Goal: Task Accomplishment & Management: Use online tool/utility

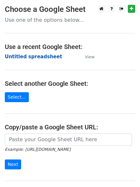
click at [23, 55] on strong "Untitled spreadsheet" at bounding box center [33, 57] width 57 height 6
click at [30, 59] on strong "Untitled spreadsheet" at bounding box center [33, 57] width 57 height 6
click at [44, 56] on strong "Untitled spreadsheet" at bounding box center [33, 57] width 57 height 6
click at [39, 59] on strong "Untitled spreadsheet" at bounding box center [33, 57] width 57 height 6
click at [27, 54] on strong "Untitled spreadsheet" at bounding box center [33, 57] width 57 height 6
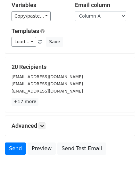
scroll to position [62, 0]
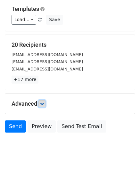
click at [44, 104] on icon at bounding box center [42, 104] width 4 height 4
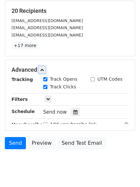
scroll to position [122, 0]
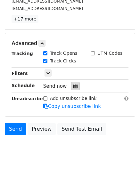
click at [71, 89] on div at bounding box center [75, 86] width 9 height 8
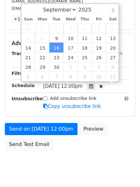
scroll to position [0, 0]
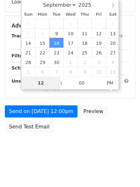
click at [57, 27] on span "2" at bounding box center [56, 24] width 14 height 10
type input "2025-09-09 12:00"
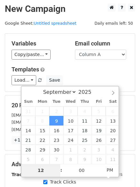
scroll to position [0, 0]
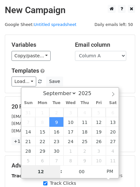
type input "4"
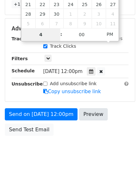
scroll to position [140, 0]
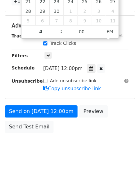
type input "2025-09-09 16:00"
click at [71, 150] on body "New Campaign Daily emails left: 50 Google Sheet: Untitled spreadsheet Variables…" at bounding box center [70, 13] width 140 height 297
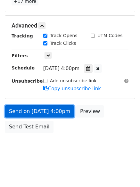
click at [42, 111] on link "Send on Sep 9 at 4:00pm" at bounding box center [39, 111] width 69 height 12
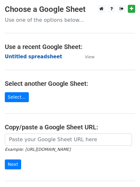
click at [24, 59] on strong "Untitled spreadsheet" at bounding box center [33, 57] width 57 height 6
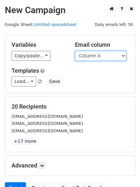
click at [95, 55] on select "Column A Column B Column C Column D Column E" at bounding box center [100, 56] width 51 height 10
select select "Column B"
click at [75, 51] on select "Column A Column B Column C Column D Column E" at bounding box center [100, 56] width 51 height 10
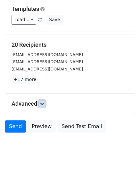
click at [44, 103] on icon at bounding box center [42, 104] width 4 height 4
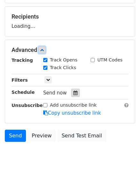
scroll to position [91, 0]
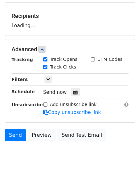
click at [72, 96] on div "Tracking Track Opens UTM Codes Track Clicks Filters Only include spreadsheet ro…" at bounding box center [70, 86] width 117 height 60
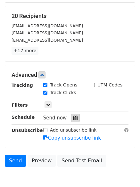
click at [72, 115] on div at bounding box center [75, 118] width 9 height 8
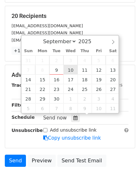
type input "2025-09-10 12:00"
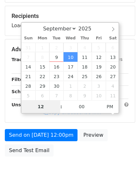
type input "5"
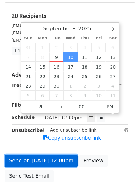
type input "2025-09-10 17:00"
click at [56, 161] on link "Send on Sep 10 at 12:00pm" at bounding box center [41, 161] width 73 height 12
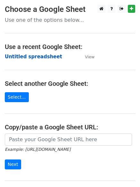
click at [17, 55] on strong "Untitled spreadsheet" at bounding box center [33, 57] width 57 height 6
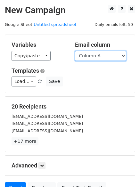
click at [95, 58] on select "Column A Column B Column C Column D Column E" at bounding box center [100, 56] width 51 height 10
select select "Column C"
click at [75, 51] on select "Column A Column B Column C Column D Column E" at bounding box center [100, 56] width 51 height 10
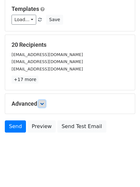
click at [45, 101] on link at bounding box center [41, 103] width 7 height 7
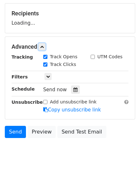
scroll to position [94, 0]
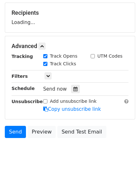
click at [71, 94] on div "Tracking Track Opens UTM Codes Track Clicks Filters Only include spreadsheet ro…" at bounding box center [70, 83] width 117 height 60
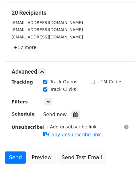
click at [72, 105] on div "Only include spreadsheet rows that match the following filters:" at bounding box center [85, 101] width 95 height 7
click at [72, 111] on div at bounding box center [75, 114] width 9 height 8
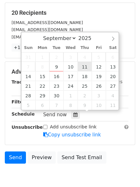
type input "2025-09-11 12:00"
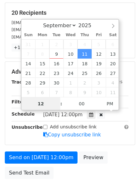
scroll to position [0, 0]
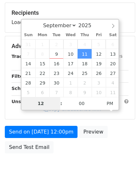
type input "6"
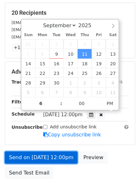
type input "2025-09-11 18:00"
click at [42, 157] on link "Send on Sep 11 at 12:00pm" at bounding box center [41, 157] width 73 height 12
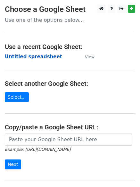
click at [15, 57] on strong "Untitled spreadsheet" at bounding box center [33, 57] width 57 height 6
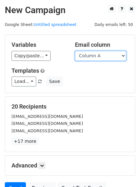
drag, startPoint x: 0, startPoint y: 0, endPoint x: 102, endPoint y: 58, distance: 117.5
click at [102, 58] on select "Column A Column B Column C Column D Column E" at bounding box center [100, 56] width 51 height 10
select select "Column D"
click at [75, 51] on select "Column A Column B Column C Column D Column E" at bounding box center [100, 56] width 51 height 10
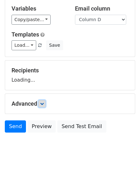
click at [44, 105] on icon at bounding box center [42, 104] width 4 height 4
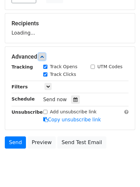
scroll to position [99, 0]
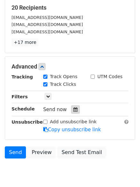
click at [74, 112] on icon at bounding box center [75, 109] width 4 height 4
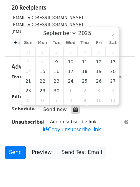
click at [74, 112] on icon at bounding box center [75, 109] width 4 height 4
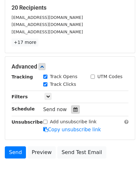
click at [75, 107] on div at bounding box center [75, 109] width 9 height 8
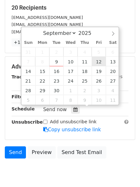
type input "2025-09-12 12:00"
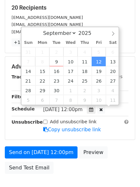
scroll to position [0, 0]
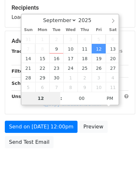
type input "7"
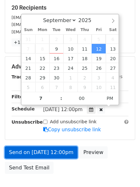
type input "2025-09-12 19:00"
click at [53, 154] on link "Send on Sep 12 at 12:00pm" at bounding box center [41, 152] width 73 height 12
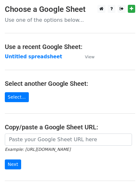
click at [22, 60] on td "Untitled spreadsheet" at bounding box center [42, 56] width 74 height 7
click at [23, 59] on strong "Untitled spreadsheet" at bounding box center [33, 57] width 57 height 6
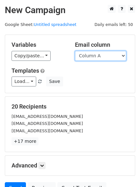
click at [89, 56] on select "Column A Column B Column C Column D Column E" at bounding box center [100, 56] width 51 height 10
select select "Column E"
click at [75, 51] on select "Column A Column B Column C Column D Column E" at bounding box center [100, 56] width 51 height 10
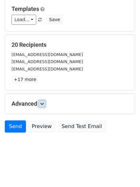
click at [45, 106] on link at bounding box center [41, 103] width 7 height 7
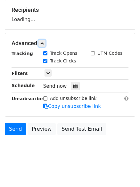
scroll to position [99, 0]
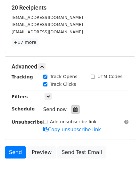
click at [73, 109] on icon at bounding box center [75, 109] width 4 height 4
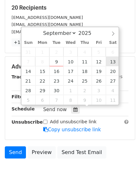
type input "[DATE] 12:00"
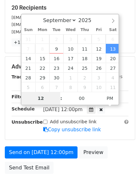
type input "8"
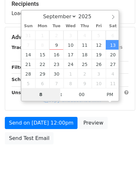
scroll to position [114, 0]
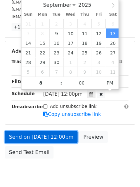
type input "[DATE] 20:00"
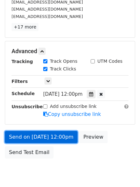
click at [51, 133] on link "Send on [DATE] 12:00pm" at bounding box center [41, 137] width 73 height 12
